Goal: Task Accomplishment & Management: Manage account settings

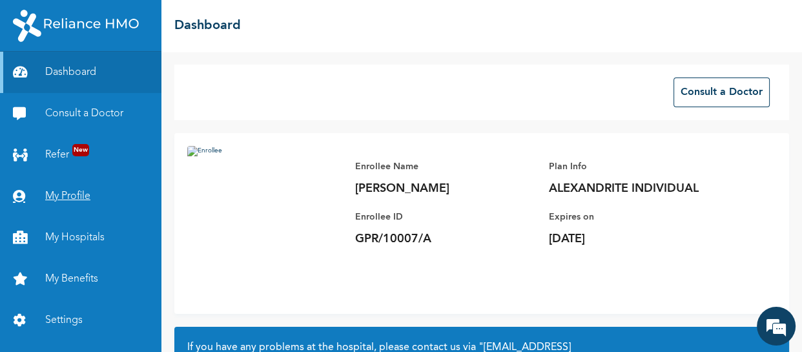
click at [77, 193] on link "My Profile" at bounding box center [80, 196] width 161 height 41
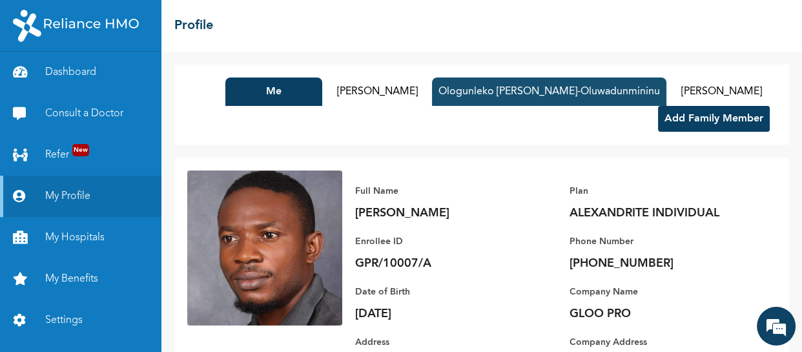
click at [531, 95] on button "Ologunleko [PERSON_NAME]-Oluwadunmininu" at bounding box center [549, 91] width 234 height 28
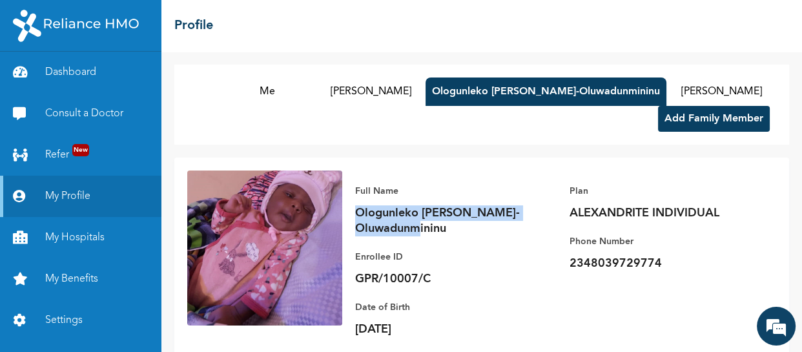
drag, startPoint x: 451, startPoint y: 229, endPoint x: 358, endPoint y: 213, distance: 94.4
click at [358, 213] on p "Ologunleko [PERSON_NAME]-Oluwadunmininu" at bounding box center [445, 220] width 181 height 31
copy p "Ologunleko [PERSON_NAME]-Oluwadunmininu"
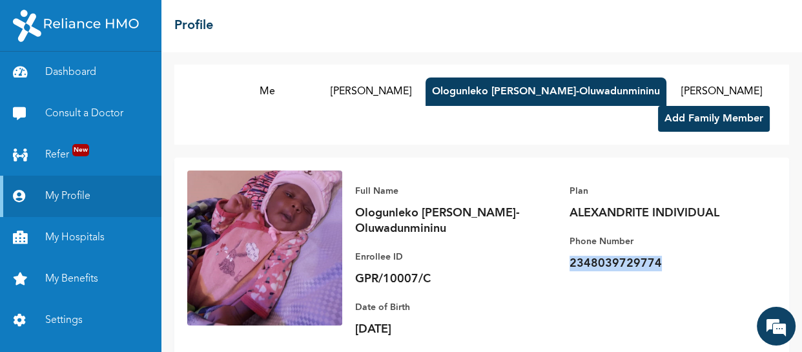
drag, startPoint x: 655, startPoint y: 263, endPoint x: 553, endPoint y: 265, distance: 102.0
click at [555, 265] on div "Full Name [PERSON_NAME] Enrollee ID GPR/10007/C Plan ALEXANDRITE INDIVIDUAL Pho…" at bounding box center [559, 285] width 434 height 230
copy p "2348039729774"
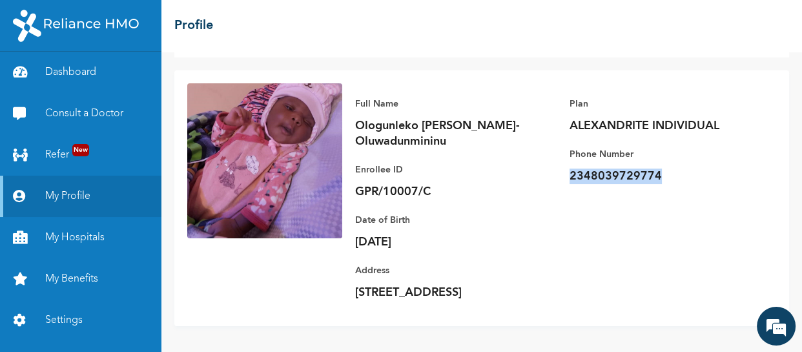
scroll to position [103, 0]
click at [431, 167] on div "Enrollee ID GPR/10007/C" at bounding box center [445, 180] width 181 height 37
drag, startPoint x: 431, startPoint y: 167, endPoint x: 346, endPoint y: 175, distance: 84.9
click at [346, 175] on div "Full Name [PERSON_NAME] Enrollee ID GPR/10007/C Plan ALEXANDRITE INDIVIDUAL Pho…" at bounding box center [559, 198] width 434 height 230
copy p "GPR/10007/C"
